Goal: Task Accomplishment & Management: Use online tool/utility

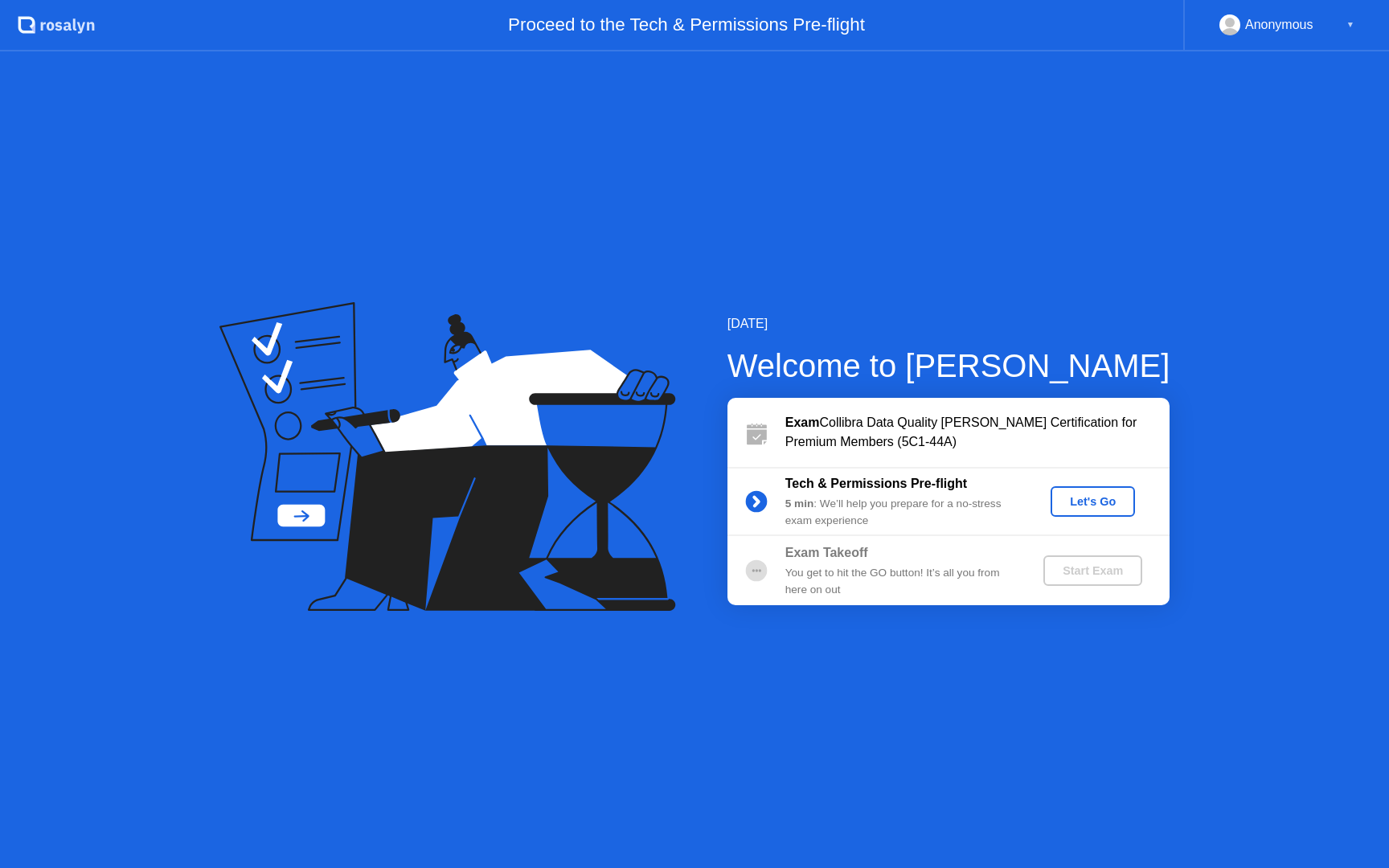
click at [1089, 490] on button "Let's Go" at bounding box center [1093, 501] width 84 height 30
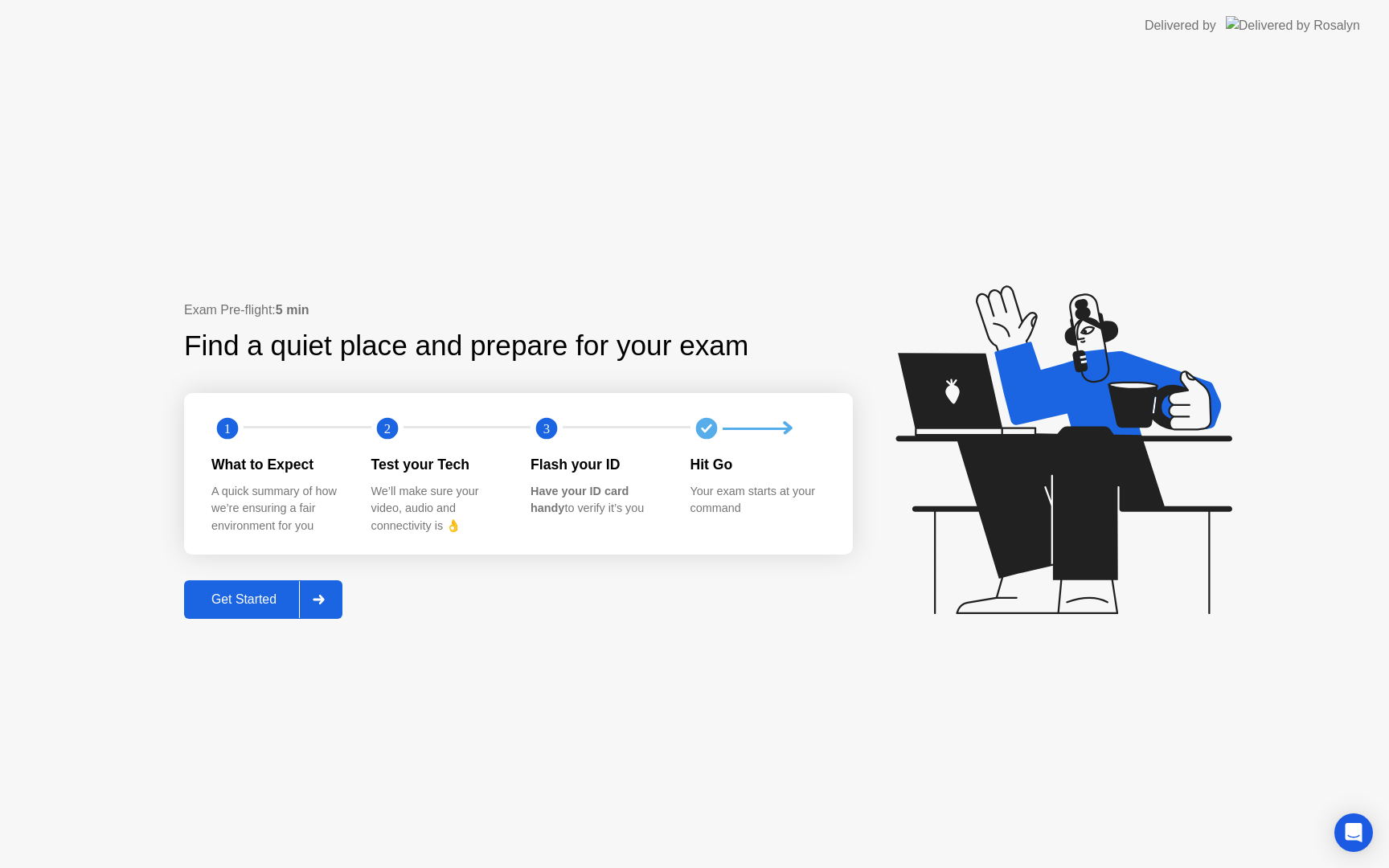
click at [253, 595] on div "Get Started" at bounding box center [244, 599] width 110 height 15
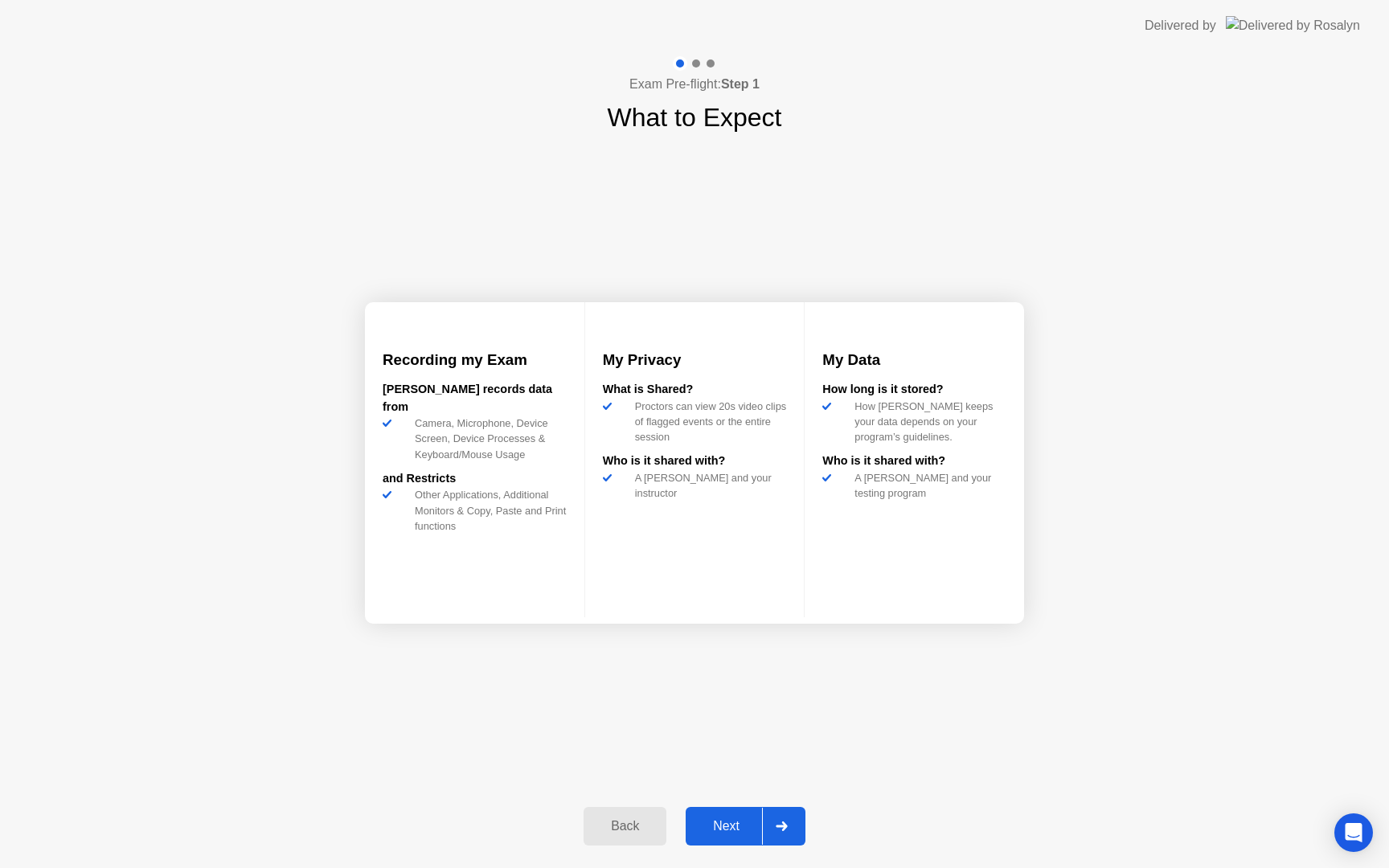
click at [719, 809] on button "Next" at bounding box center [745, 826] width 119 height 39
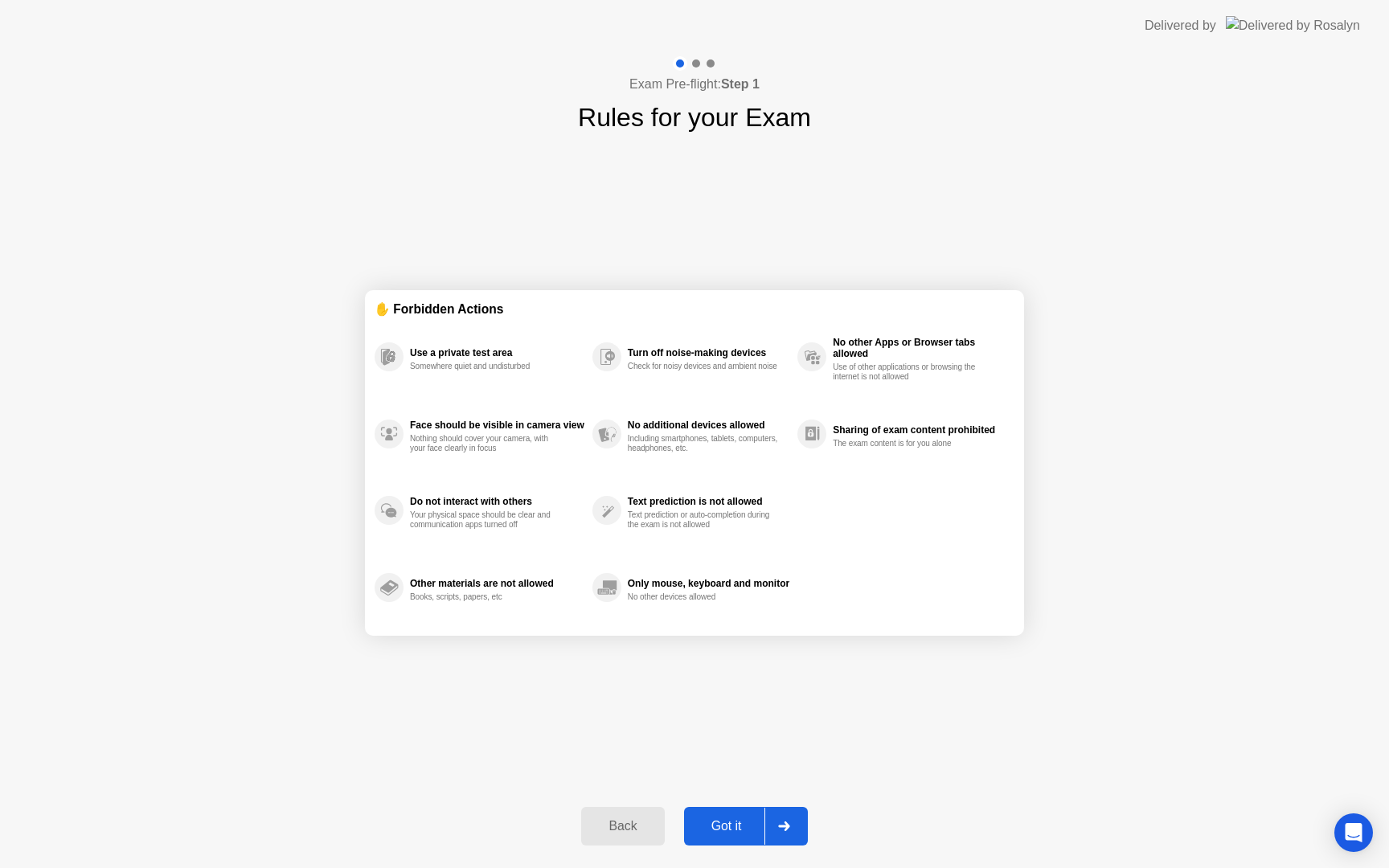
click at [719, 810] on button "Got it" at bounding box center [745, 826] width 124 height 39
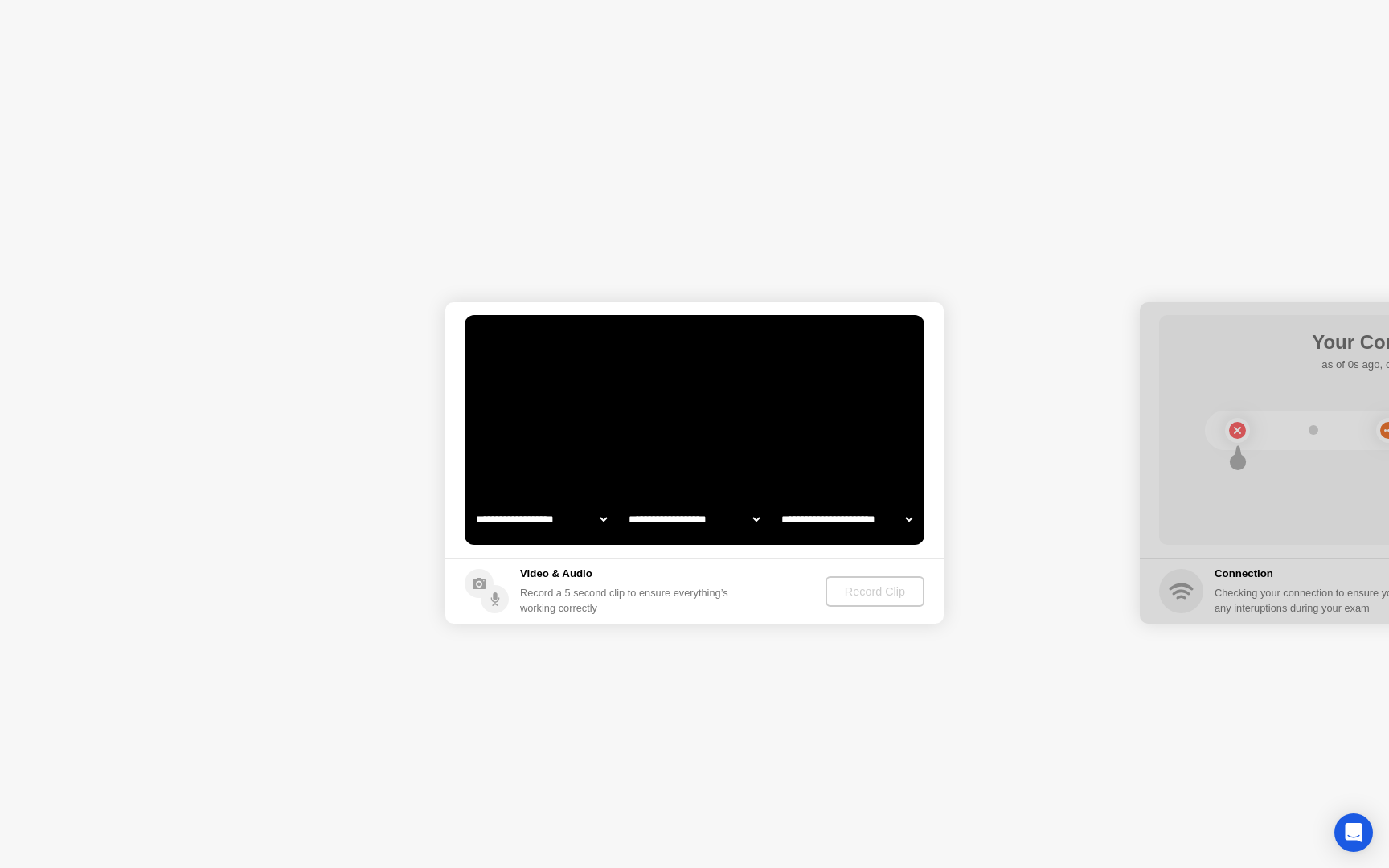
select select "**********"
select select "*******"
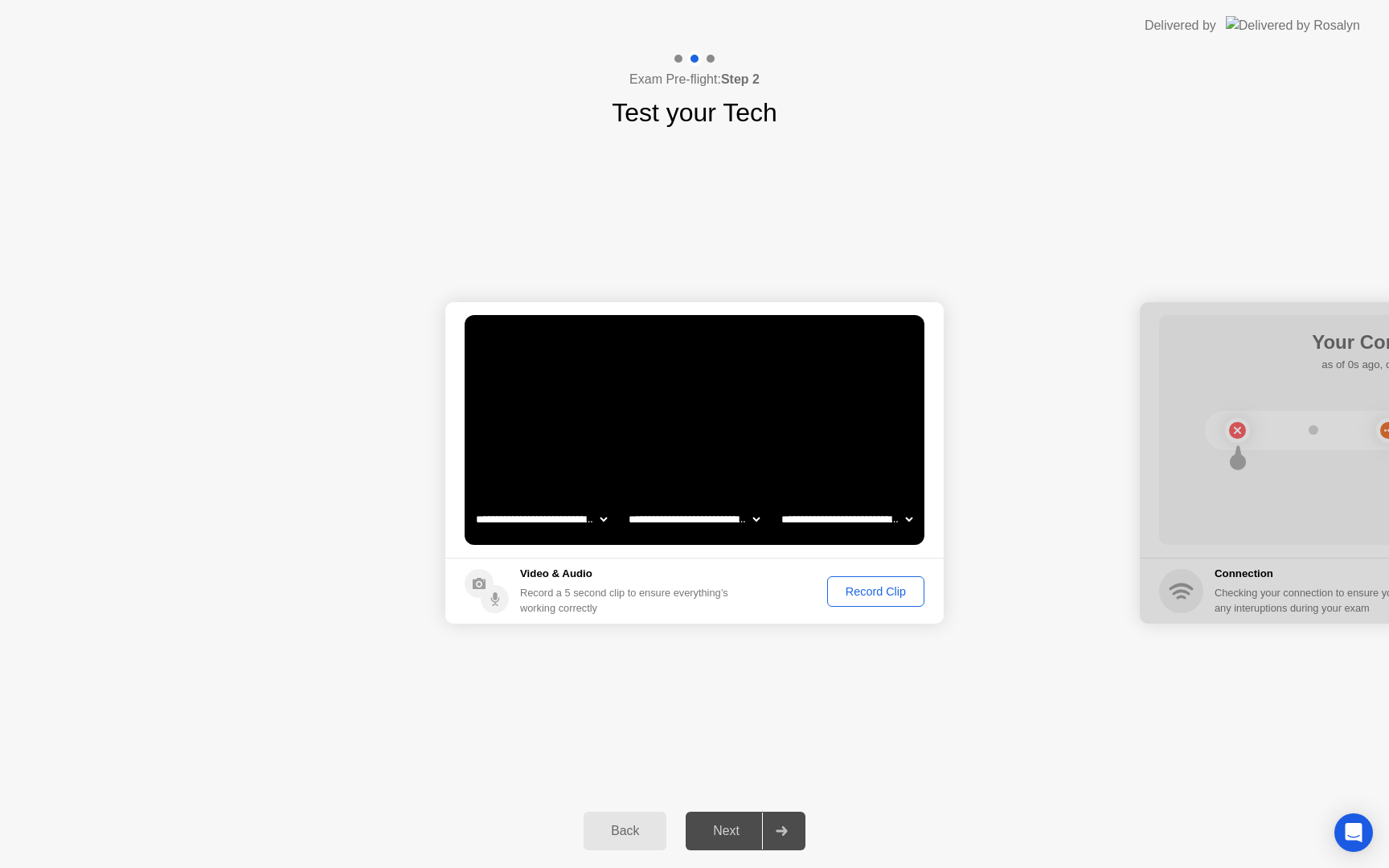
click at [837, 591] on div "Record Clip" at bounding box center [876, 591] width 86 height 13
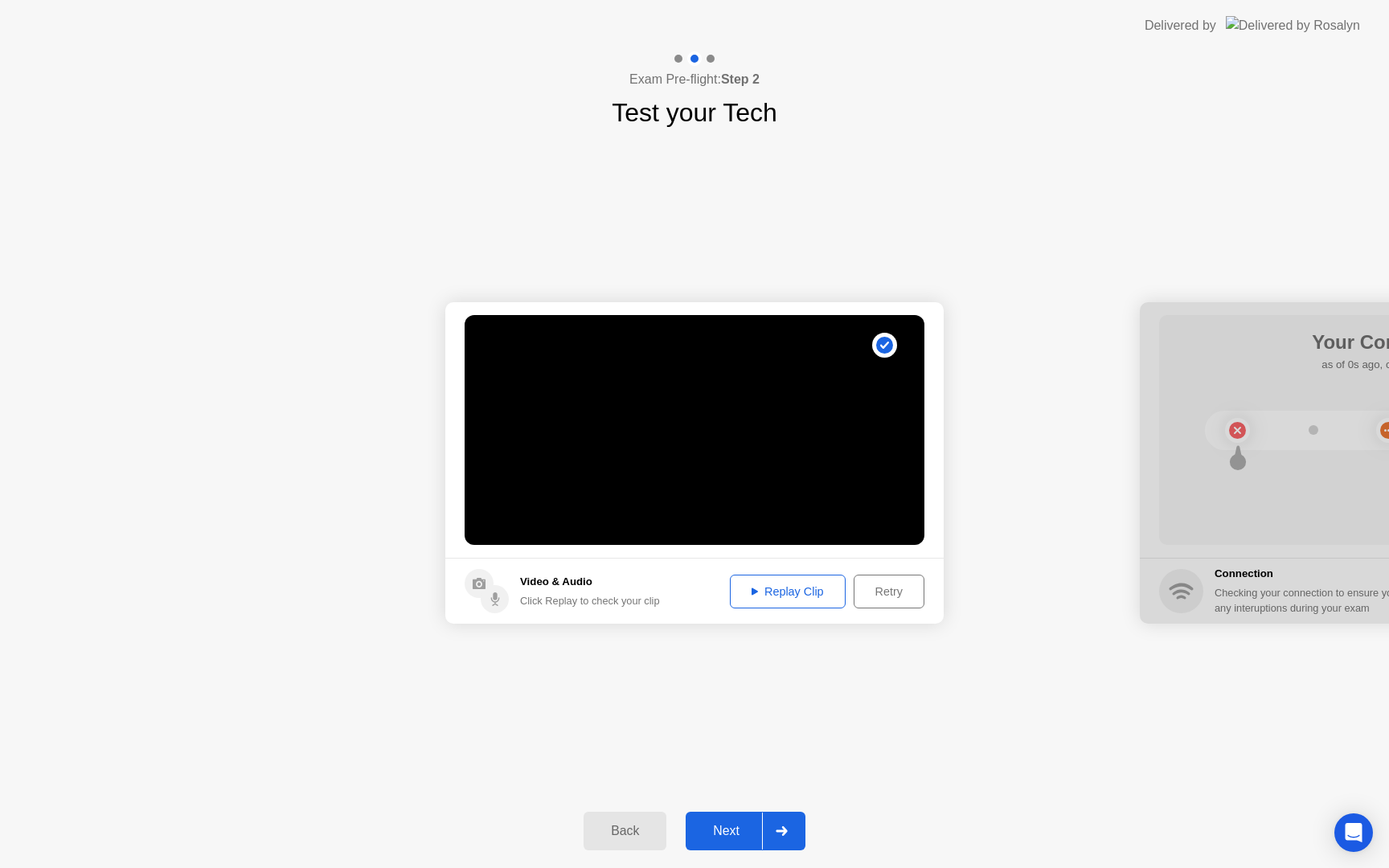
click at [723, 838] on div "Next" at bounding box center [726, 831] width 72 height 15
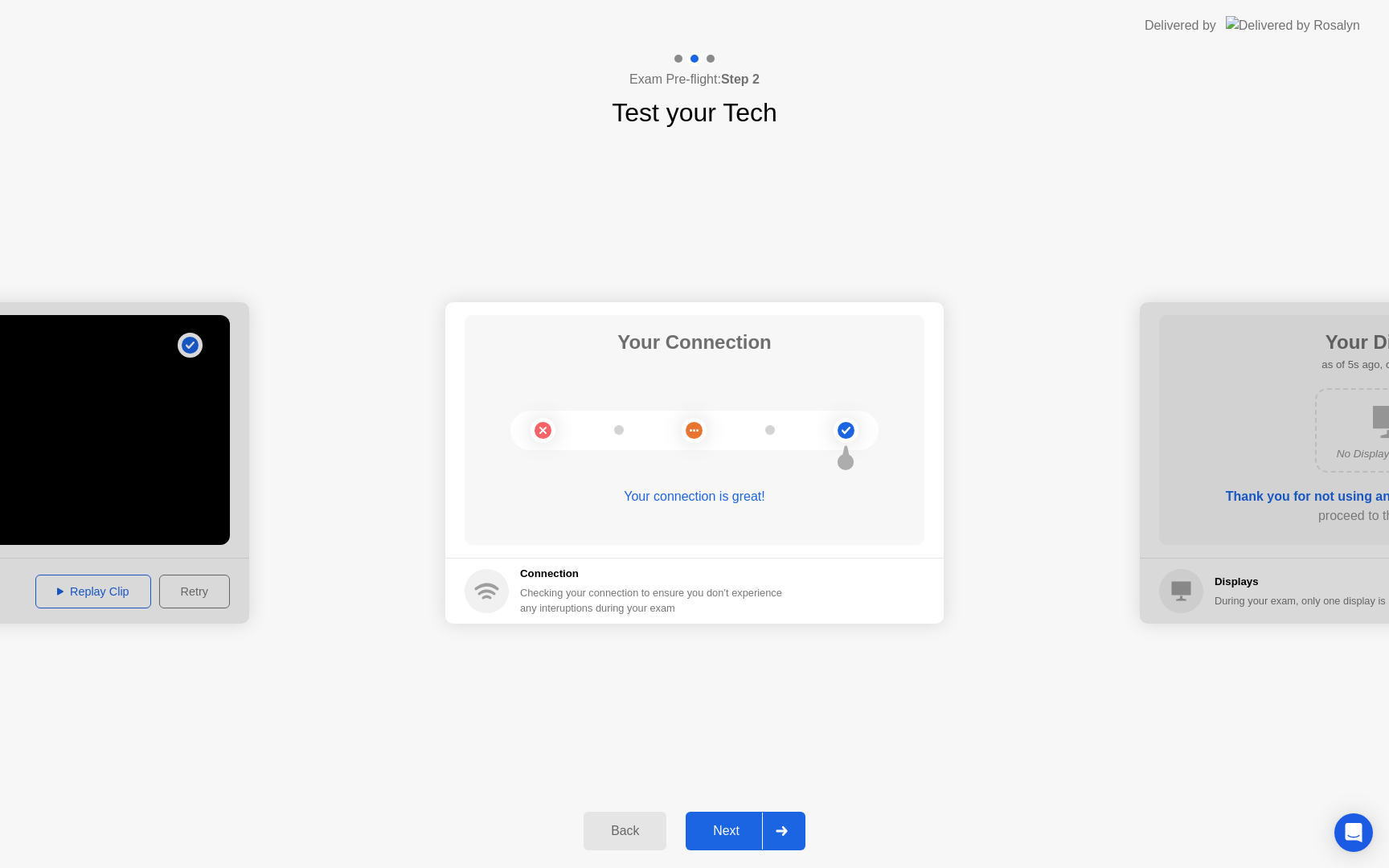
click at [777, 834] on icon at bounding box center [781, 830] width 12 height 10
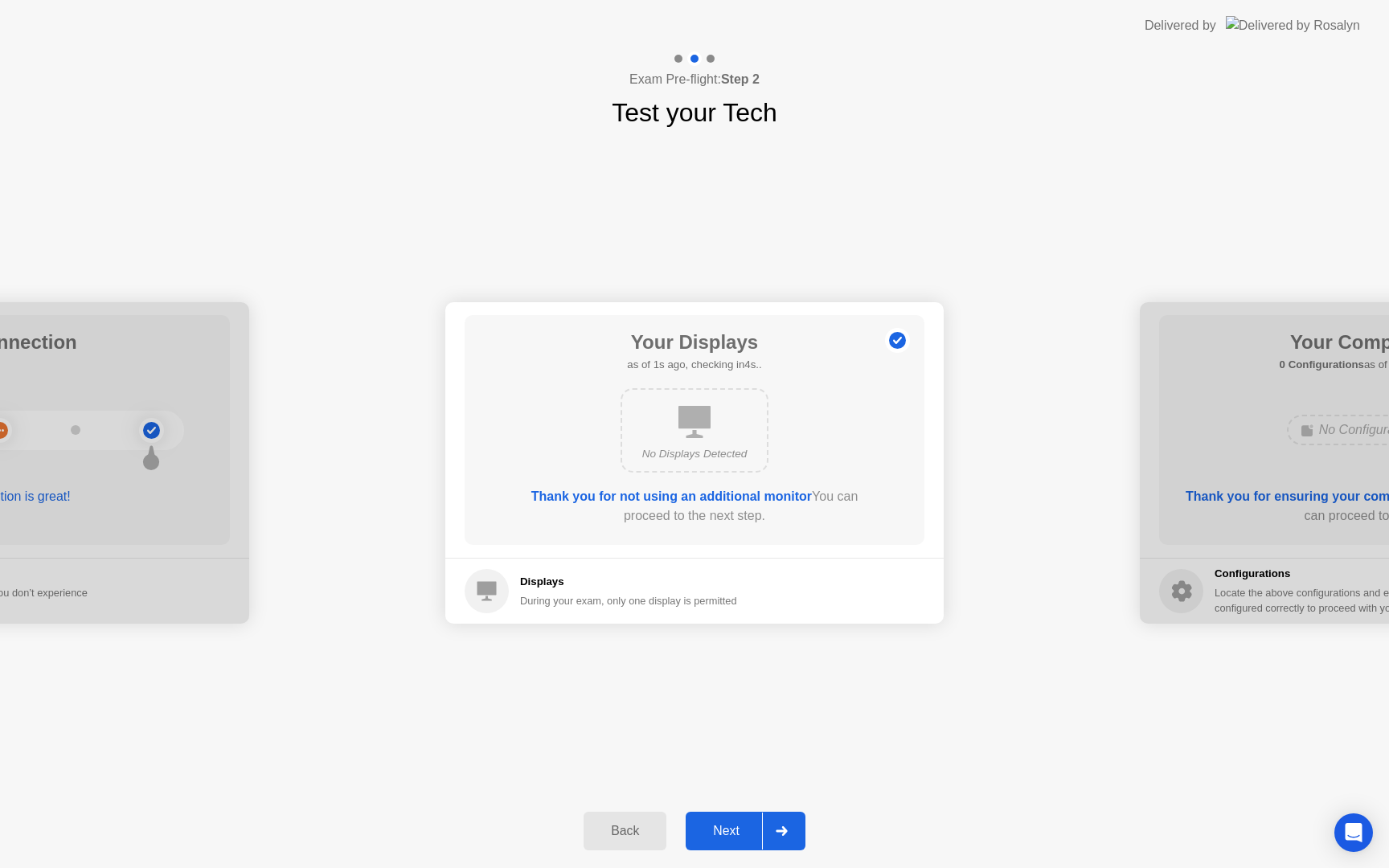
click at [777, 835] on icon at bounding box center [781, 830] width 12 height 10
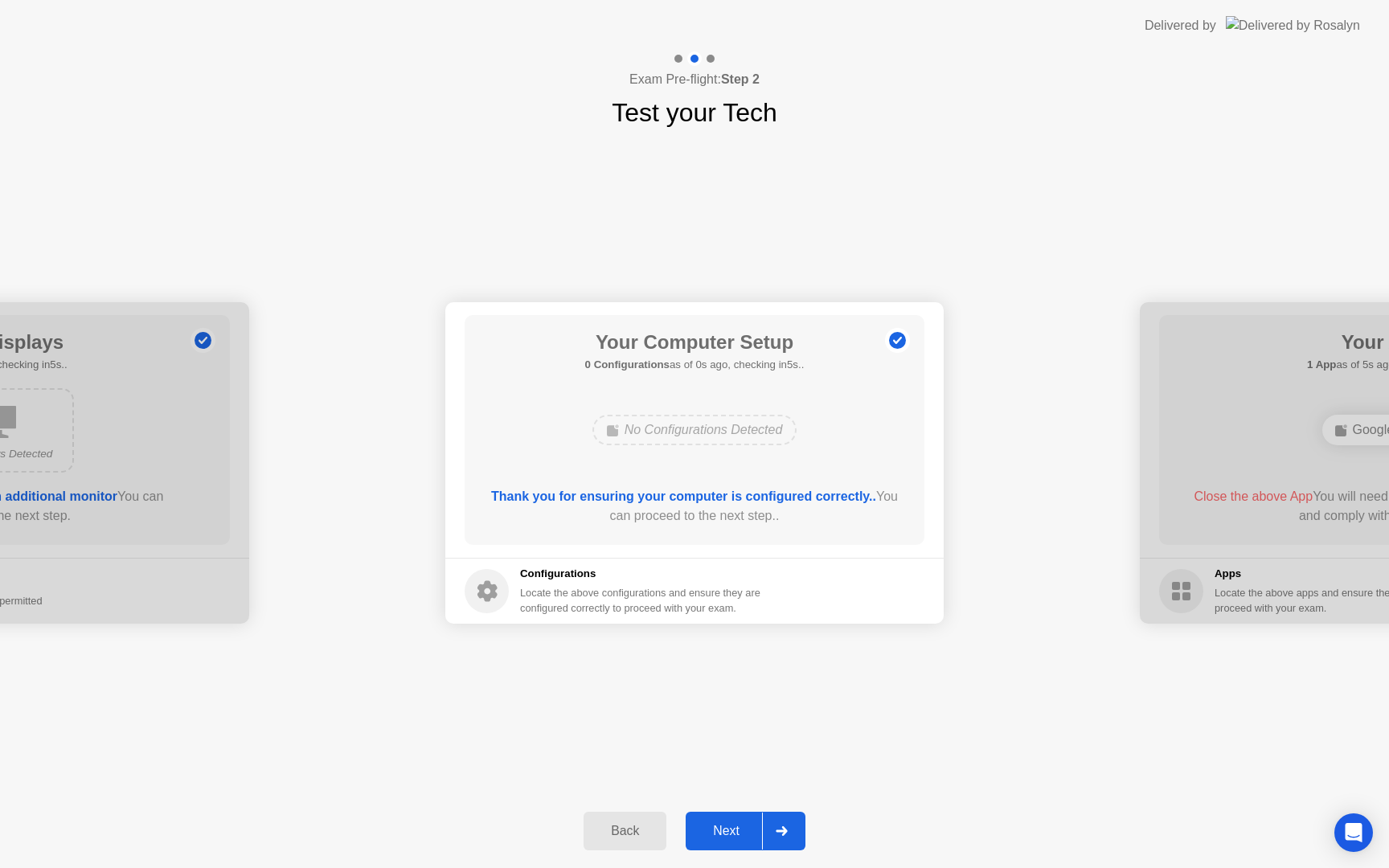
click at [777, 835] on icon at bounding box center [781, 830] width 12 height 10
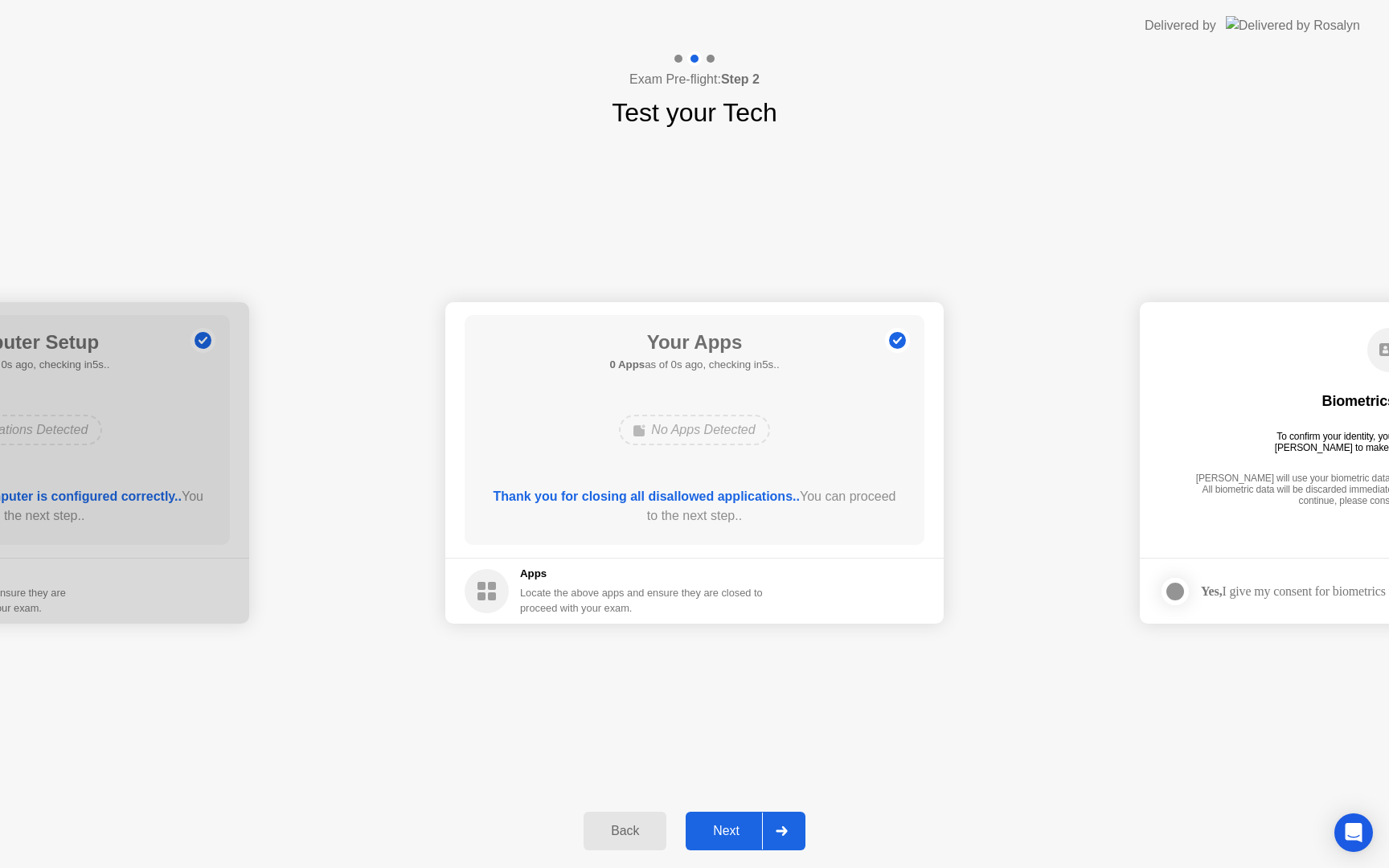
click at [777, 836] on div at bounding box center [781, 830] width 39 height 37
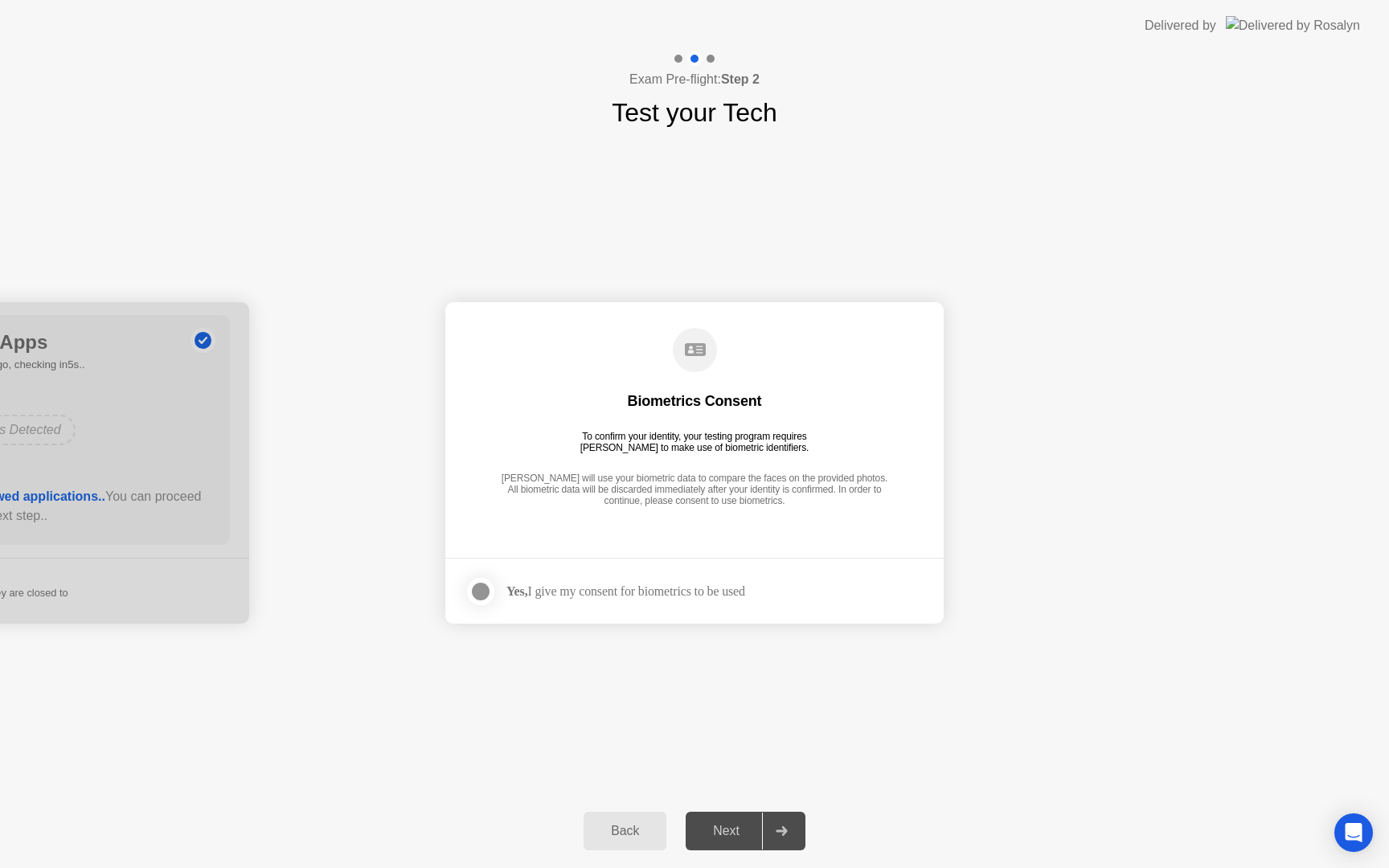
click at [482, 585] on div at bounding box center [480, 591] width 19 height 19
click at [809, 828] on div "Back Next" at bounding box center [694, 830] width 1389 height 74
click at [788, 828] on icon at bounding box center [781, 830] width 12 height 10
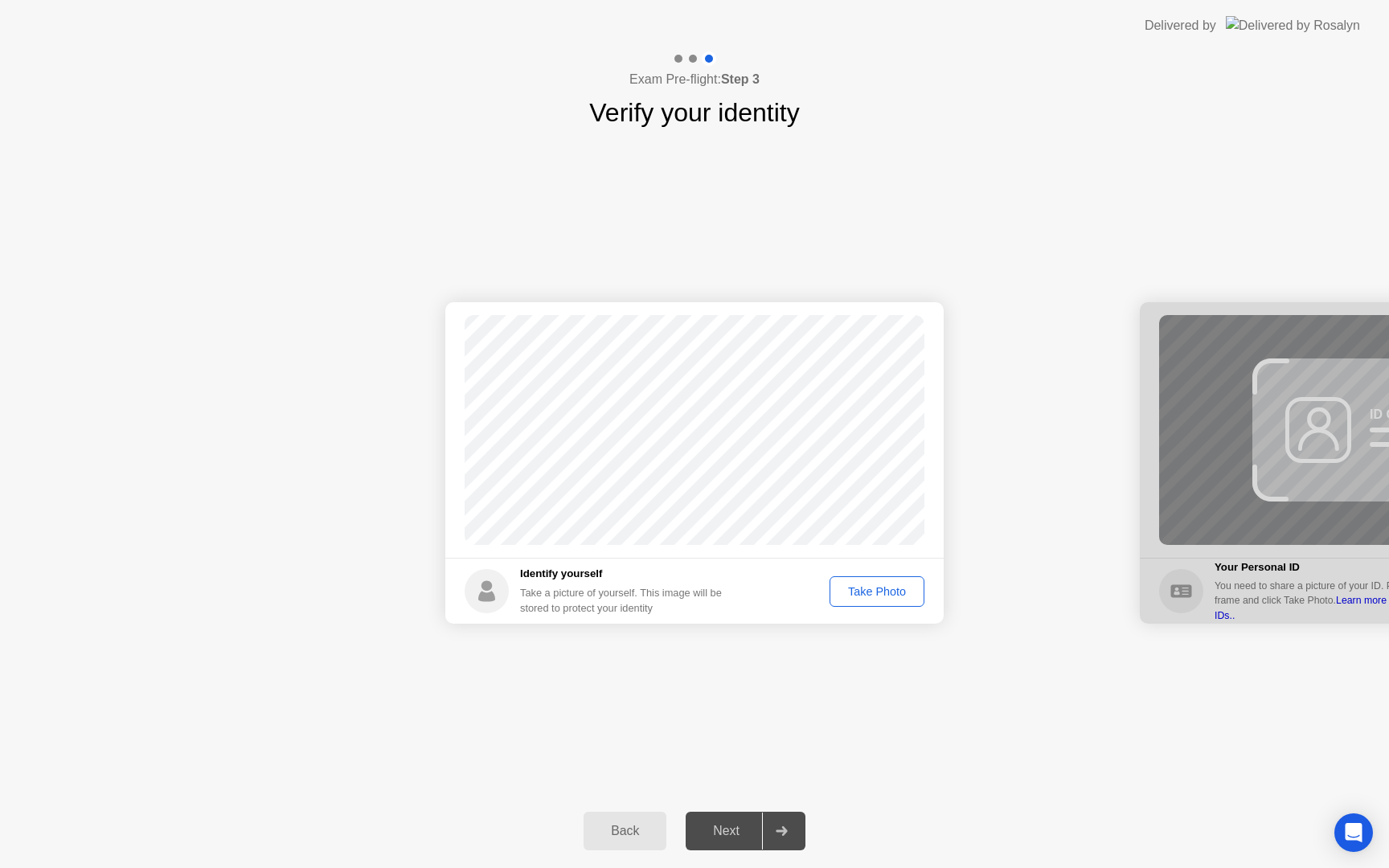
click at [885, 585] on div "Take Photo" at bounding box center [877, 591] width 84 height 13
click at [732, 818] on button "Next" at bounding box center [745, 830] width 119 height 39
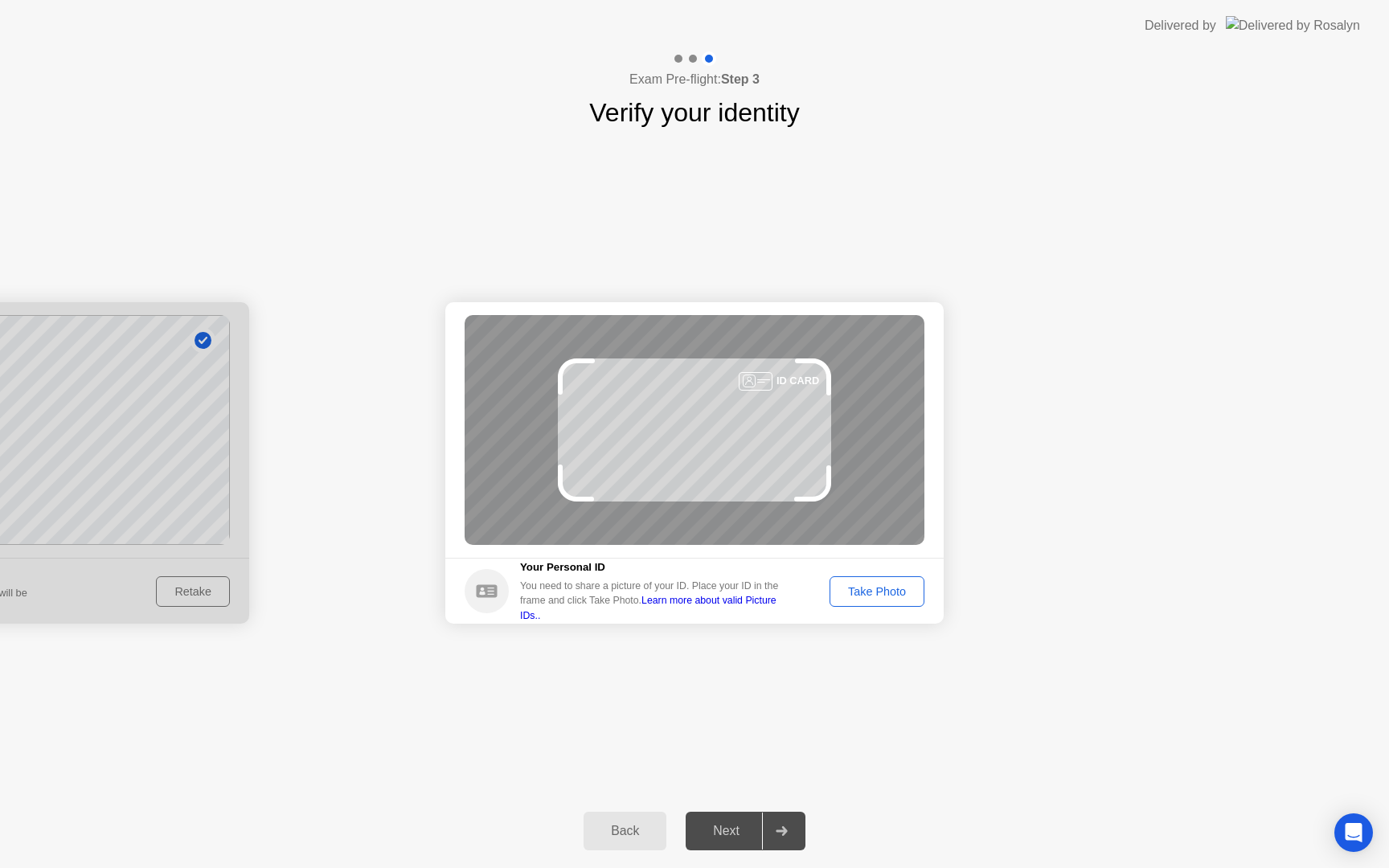
click at [852, 584] on div "Take Photo" at bounding box center [877, 591] width 84 height 13
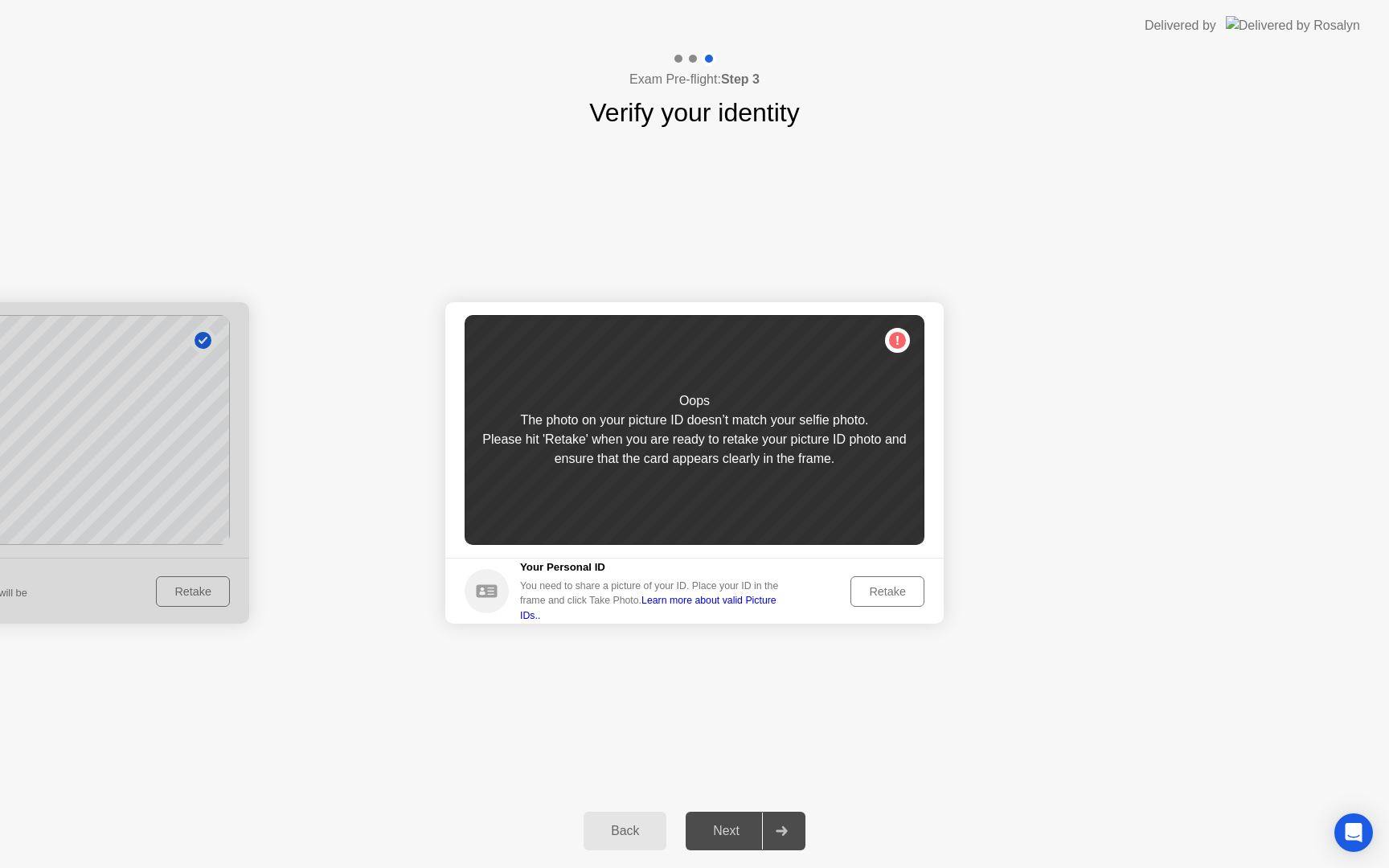
click at [876, 597] on div "Retake" at bounding box center [888, 591] width 62 height 13
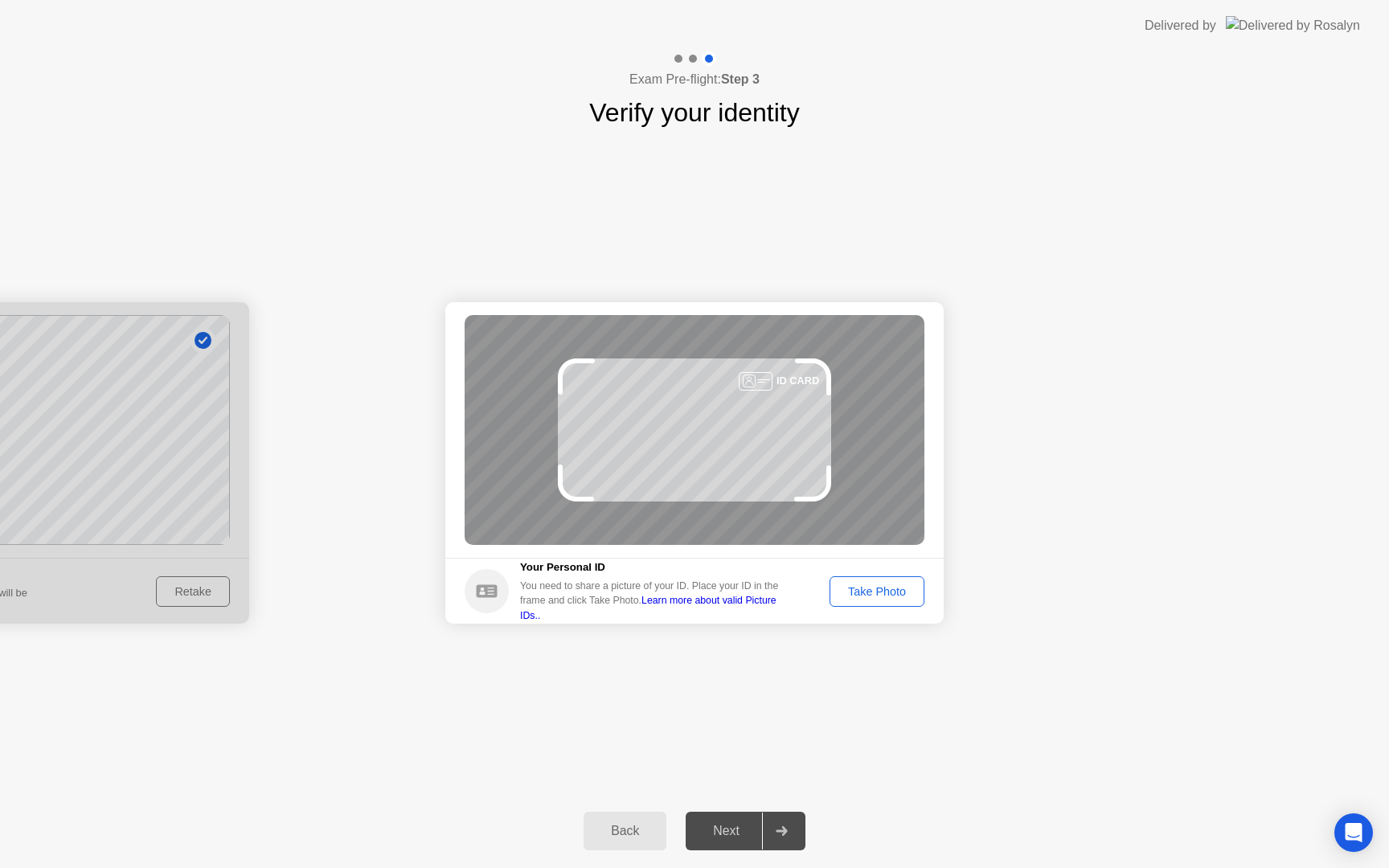
click at [874, 599] on button "Take Photo" at bounding box center [877, 591] width 95 height 30
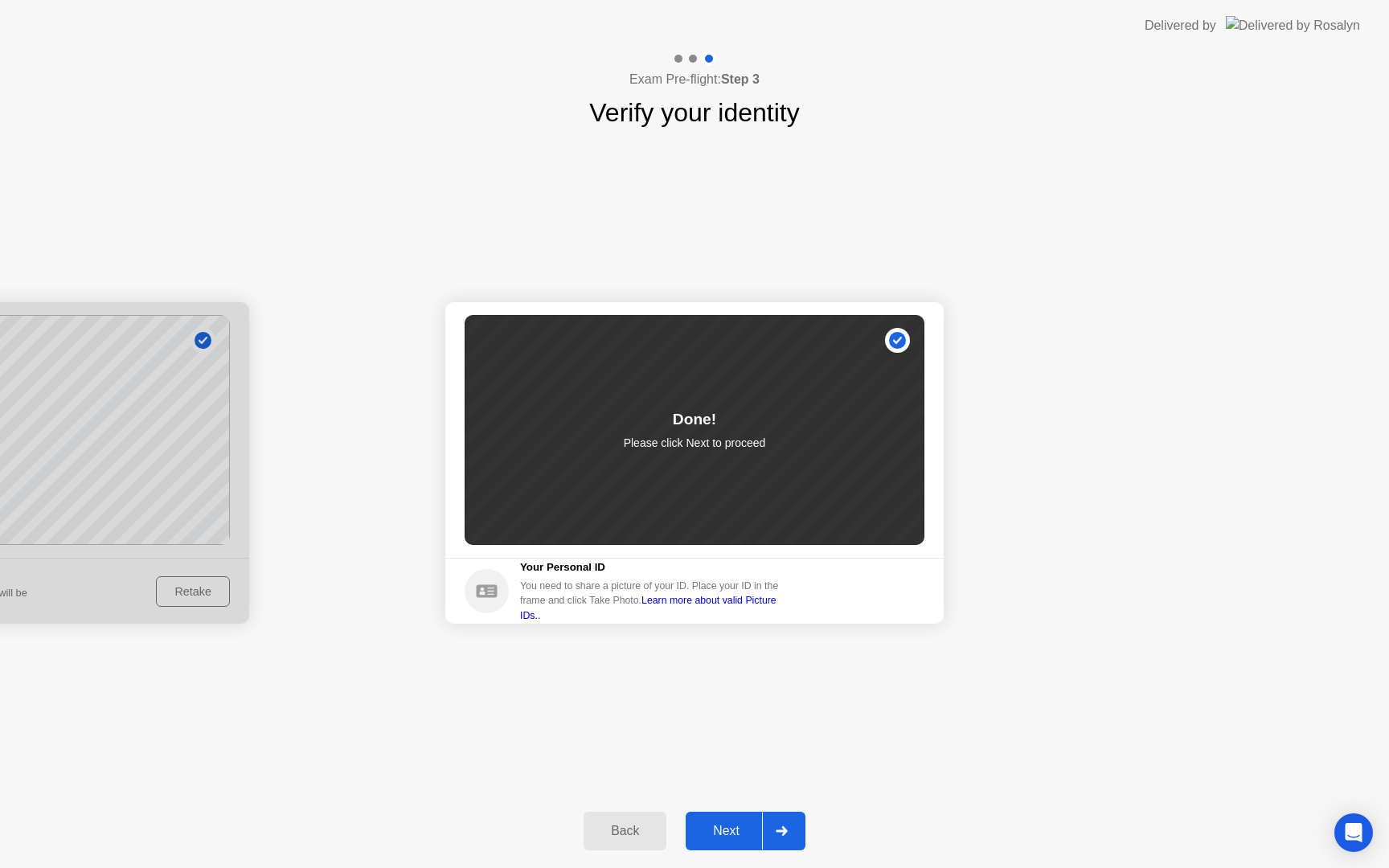
click at [723, 835] on div "Next" at bounding box center [726, 831] width 72 height 15
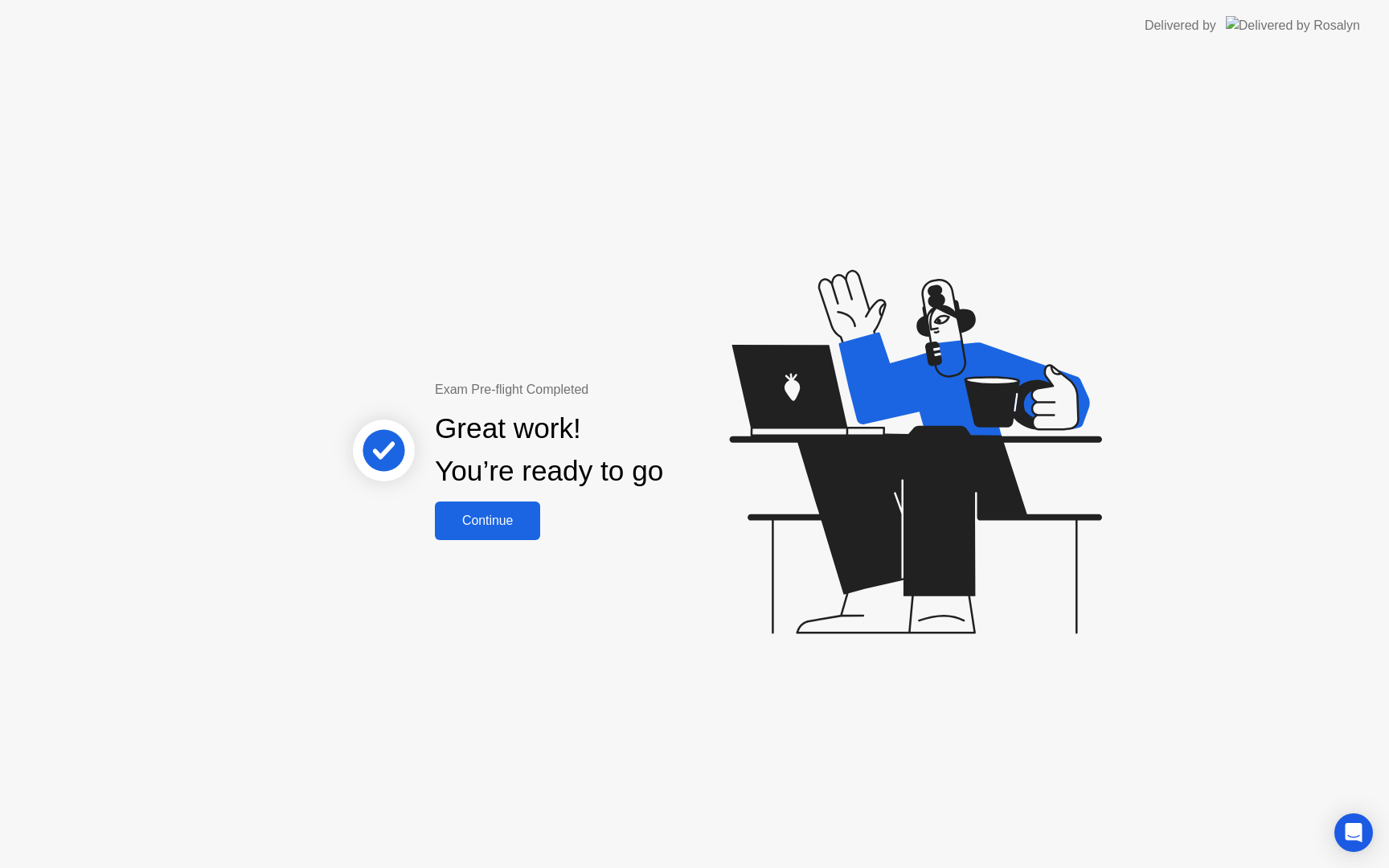
click at [485, 527] on div "Continue" at bounding box center [487, 521] width 95 height 15
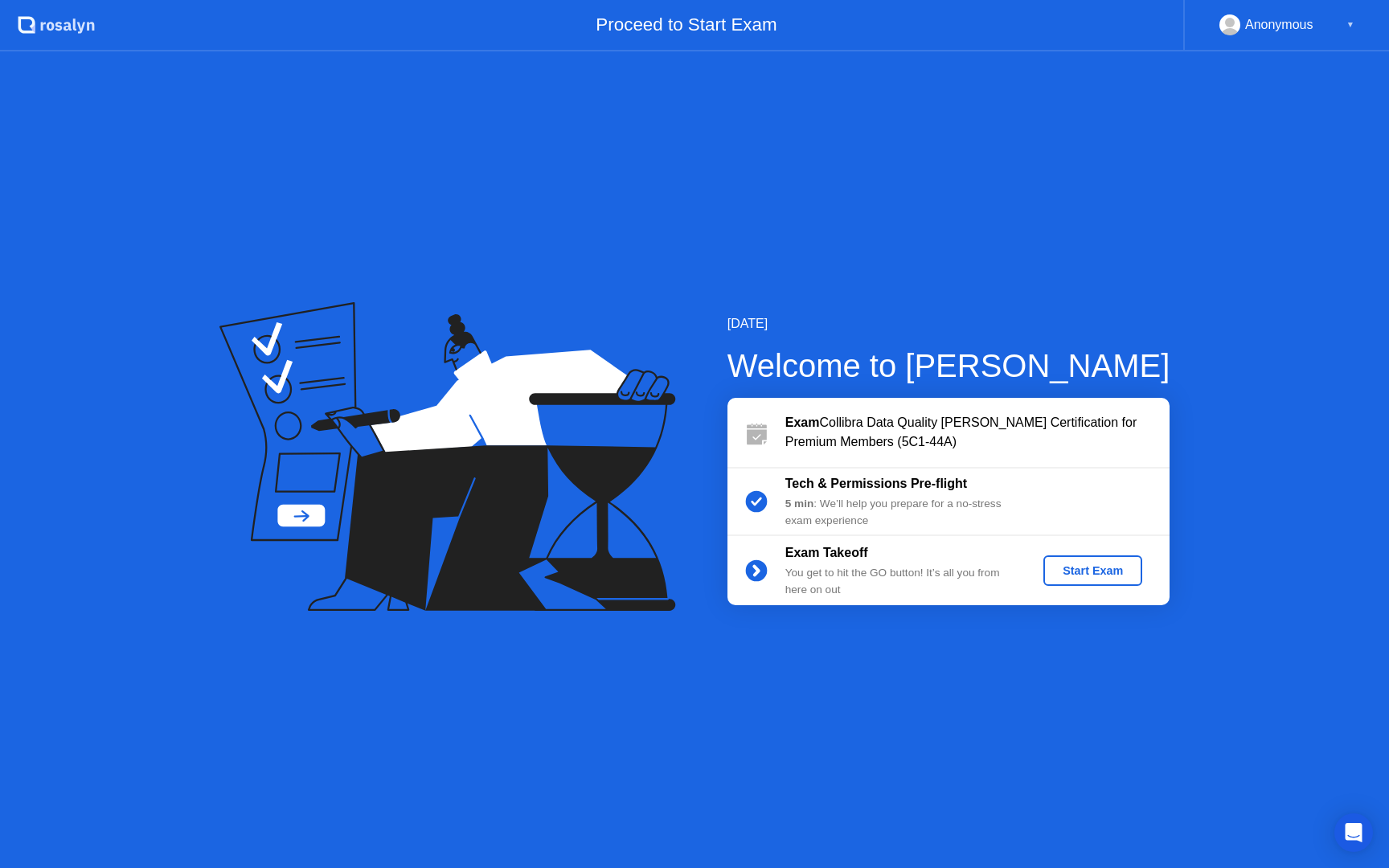
click at [1093, 570] on div "Start Exam" at bounding box center [1093, 571] width 86 height 13
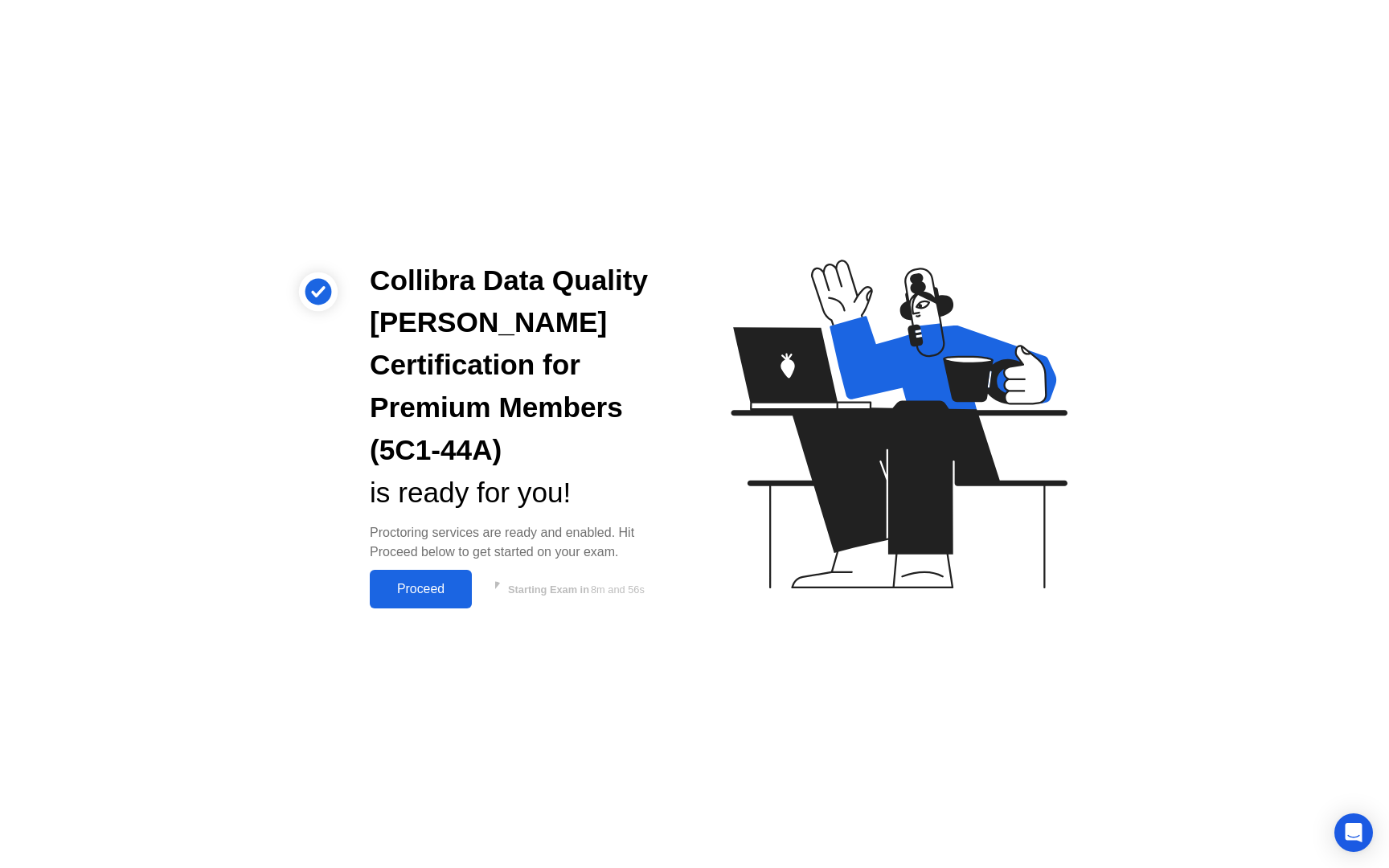
click at [451, 582] on div "Proceed" at bounding box center [420, 589] width 93 height 15
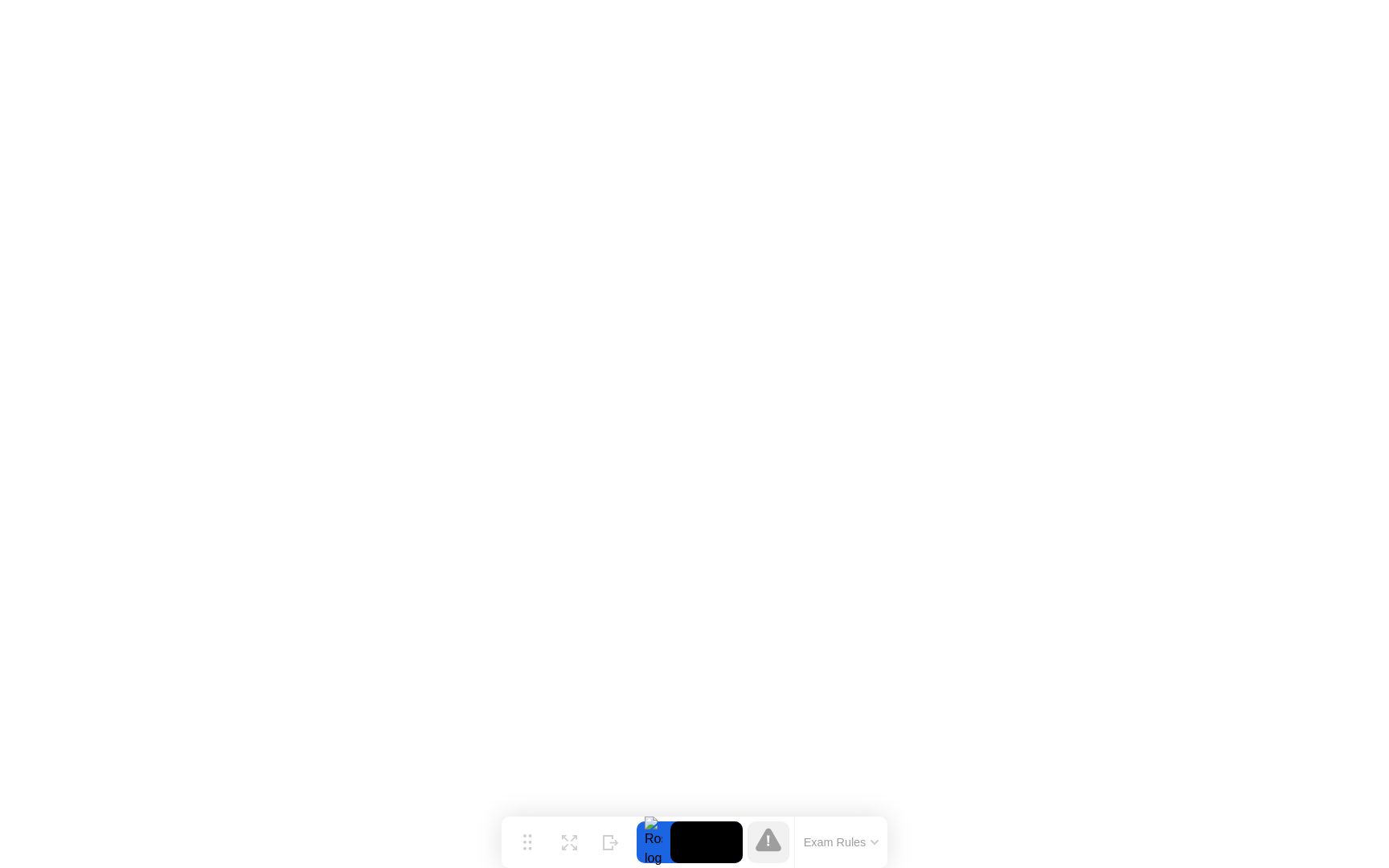
click at [767, 850] on icon at bounding box center [768, 839] width 26 height 23
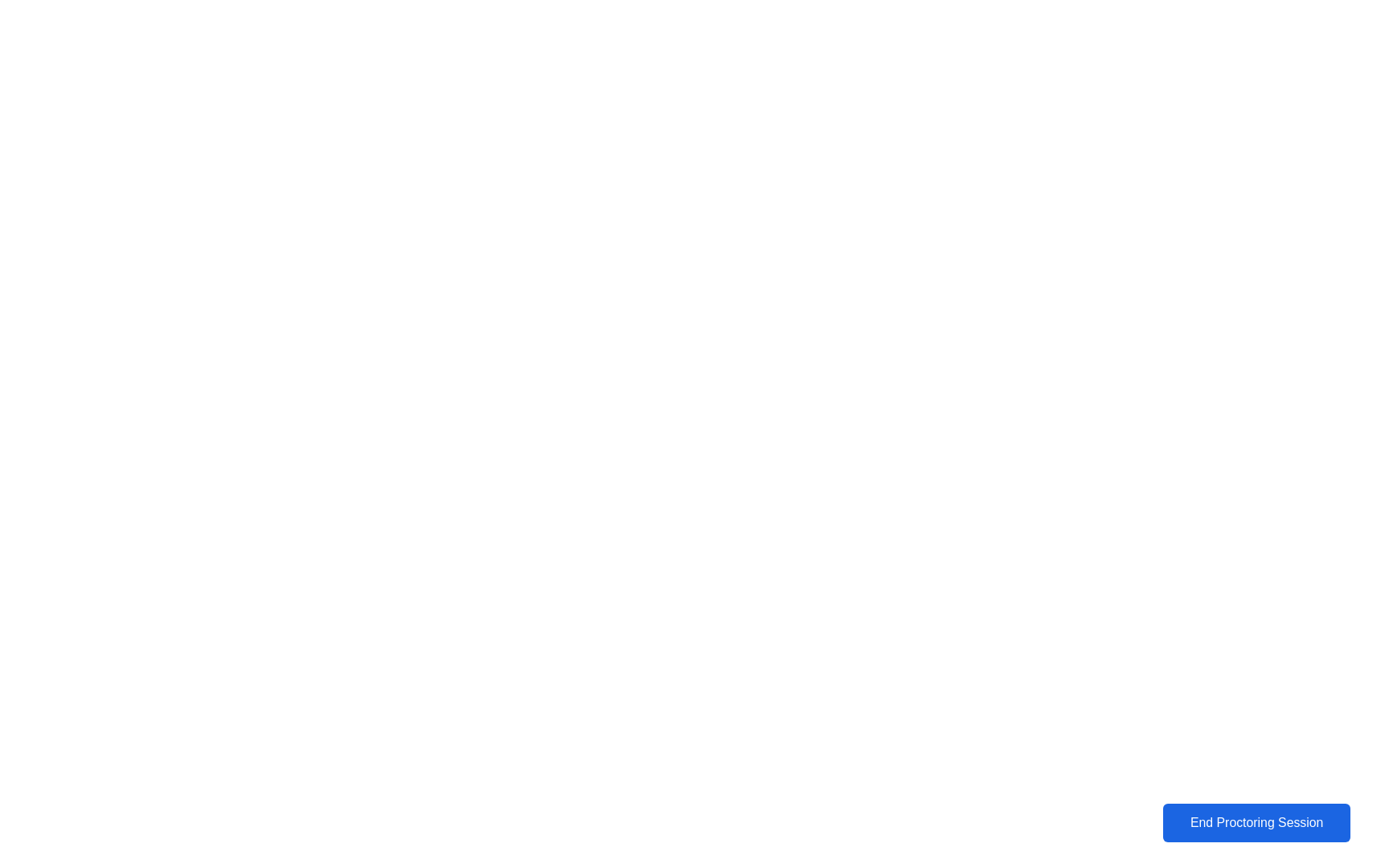
click at [1236, 826] on div "End Proctoring Session" at bounding box center [1257, 823] width 178 height 15
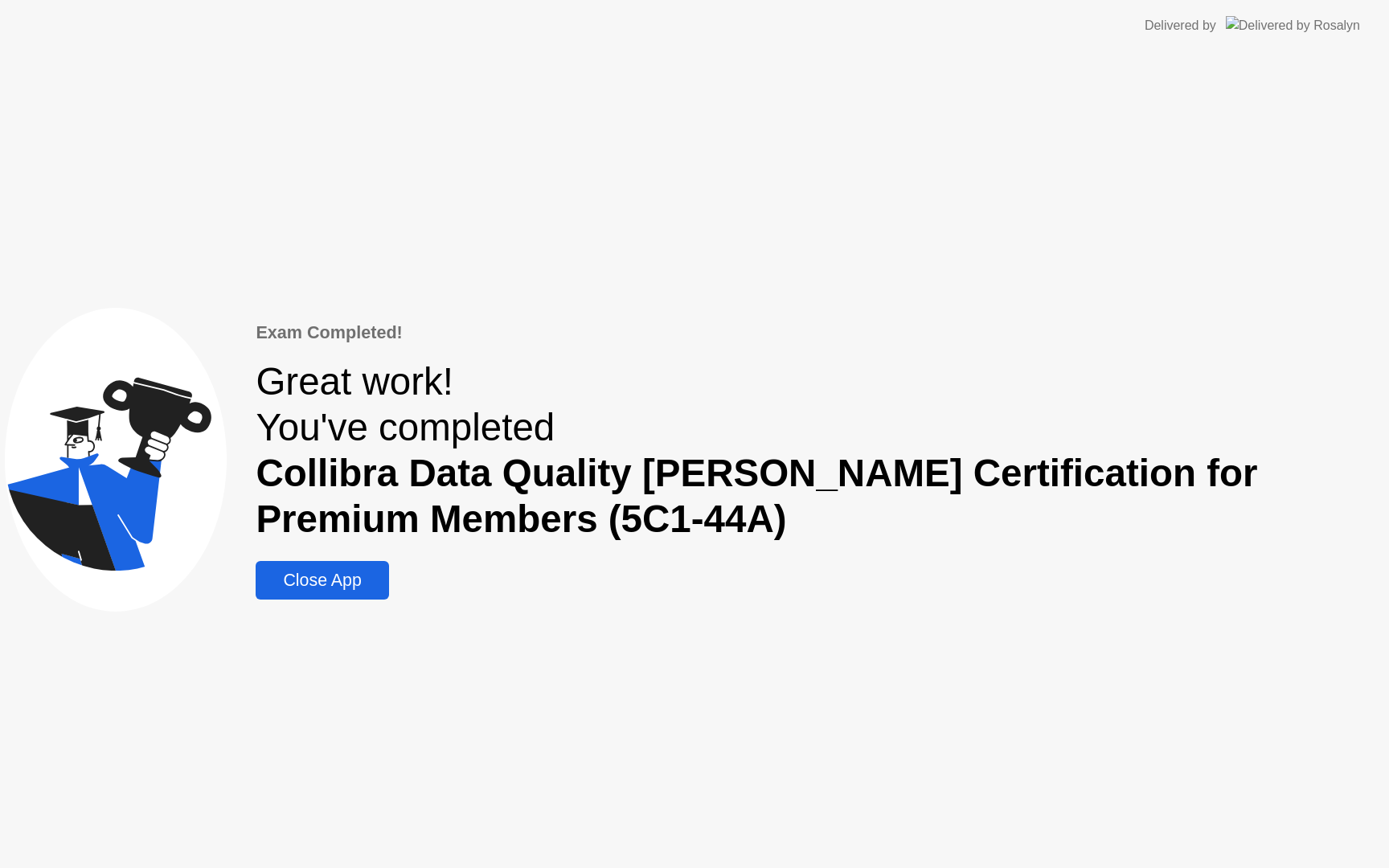
click at [385, 596] on button "Close App" at bounding box center [321, 580] width 132 height 39
